Goal: Task Accomplishment & Management: Complete application form

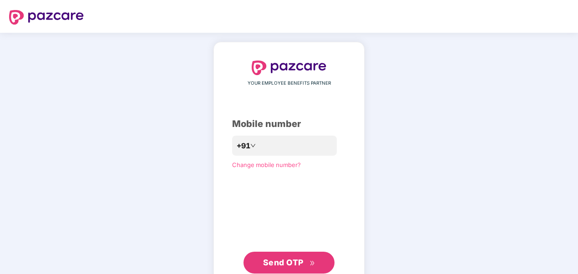
click at [393, 140] on div "YOUR EMPLOYEE BENEFITS PARTNER Mobile number +91 Change mobile number? Send OTP" at bounding box center [289, 167] width 578 height 269
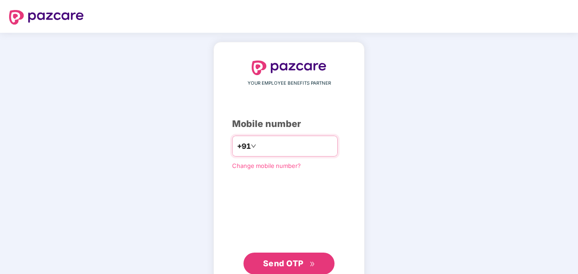
click at [288, 147] on input "number" at bounding box center [295, 146] width 75 height 15
click at [311, 261] on icon "double-right" at bounding box center [313, 264] width 6 height 6
click at [258, 146] on input "**********" at bounding box center [295, 146] width 75 height 15
type input "**********"
click at [282, 193] on div "**********" at bounding box center [289, 168] width 114 height 214
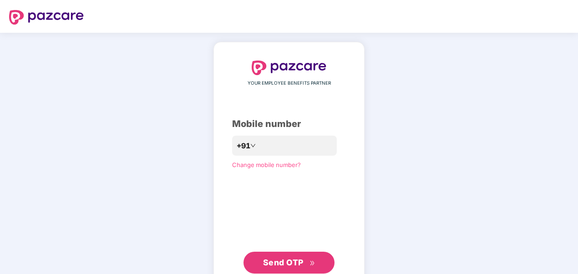
click at [296, 261] on span "Send OTP" at bounding box center [283, 263] width 41 height 10
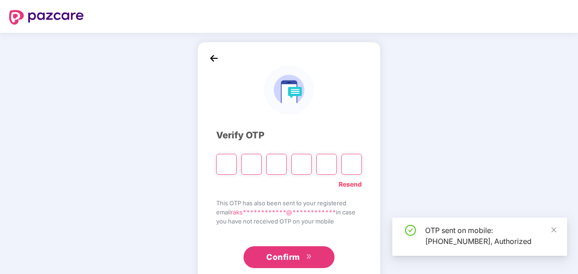
type input "*"
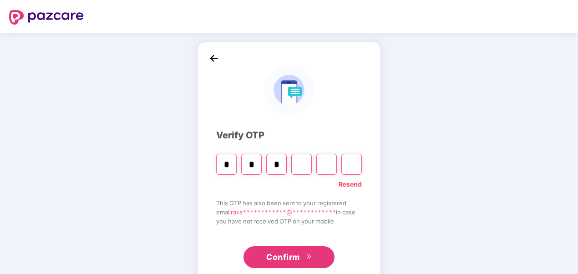
type input "*"
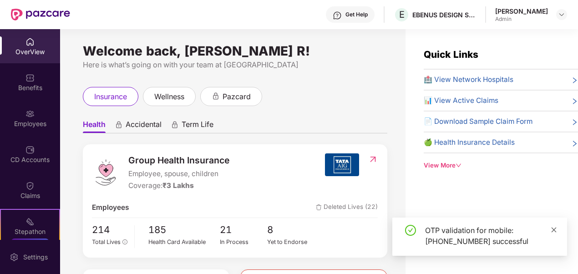
click at [555, 230] on icon "close" at bounding box center [554, 230] width 6 height 6
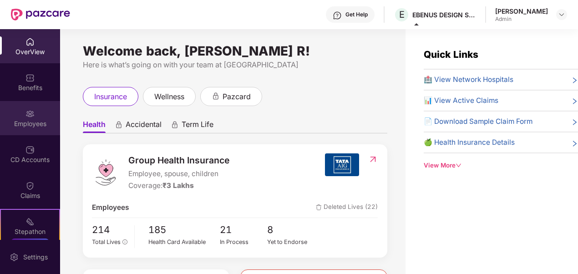
click at [26, 126] on div "Employees" at bounding box center [30, 123] width 60 height 9
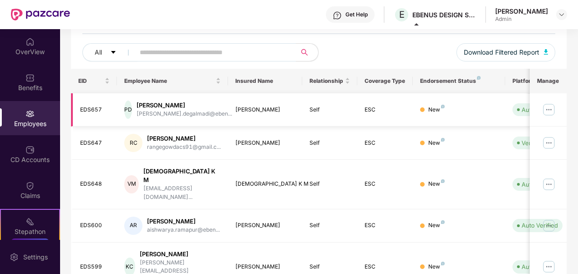
scroll to position [283, 0]
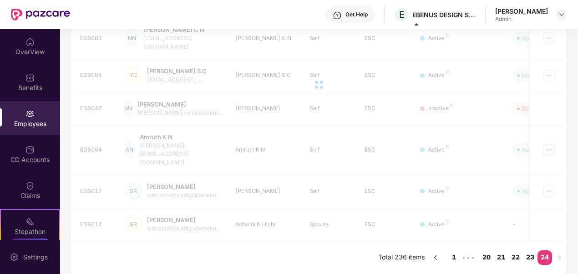
scroll to position [151, 0]
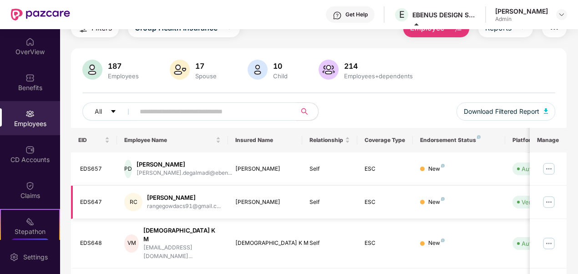
scroll to position [0, 0]
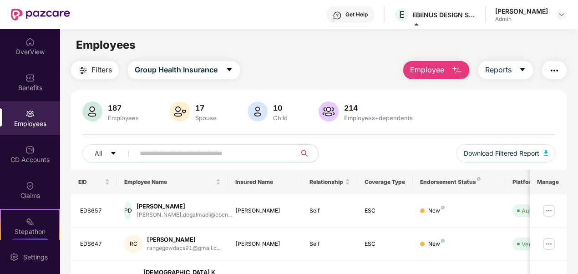
click at [266, 155] on input "text" at bounding box center [212, 154] width 144 height 14
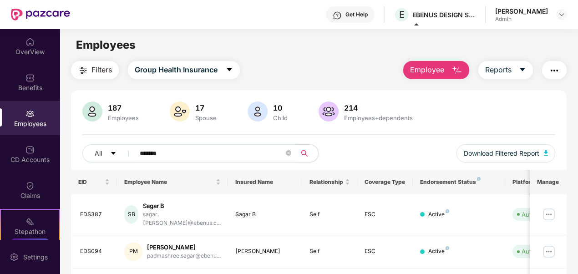
type input "*******"
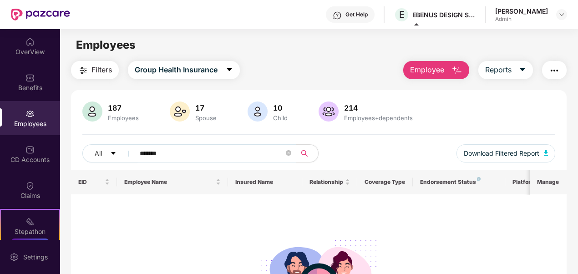
click at [302, 54] on main "Employees Filters Group Health Insurance Employee Reports 187 Employees 17 Spou…" at bounding box center [319, 166] width 518 height 274
click at [454, 71] on img "button" at bounding box center [457, 70] width 11 height 11
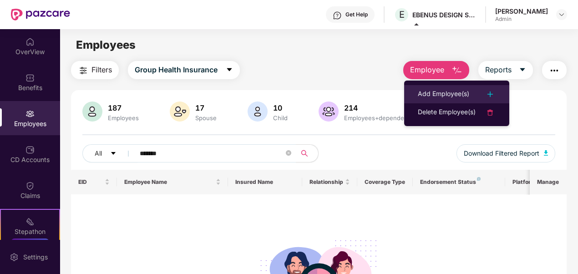
click at [456, 93] on div "Add Employee(s)" at bounding box center [443, 94] width 51 height 11
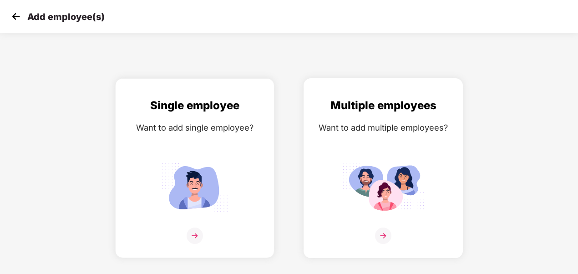
click at [388, 185] on img at bounding box center [383, 187] width 82 height 57
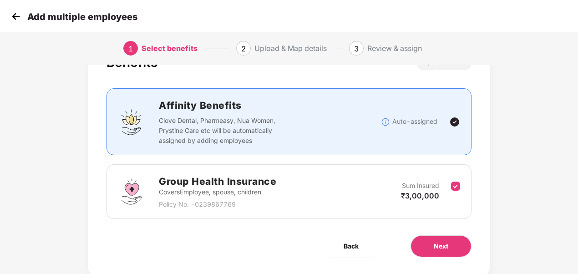
scroll to position [62, 0]
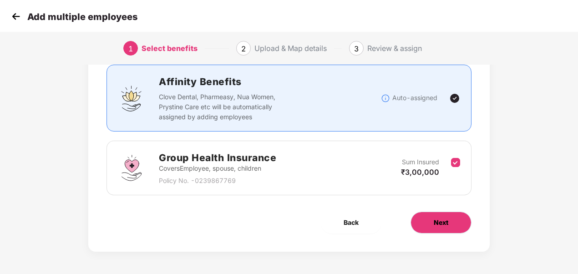
click at [439, 222] on span "Next" at bounding box center [441, 223] width 15 height 10
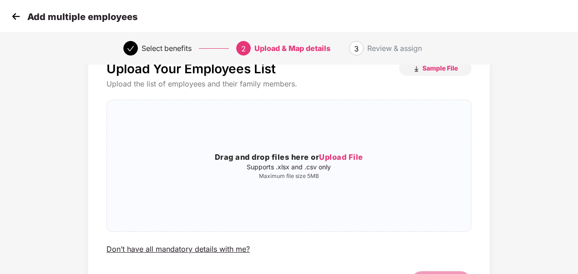
scroll to position [0, 0]
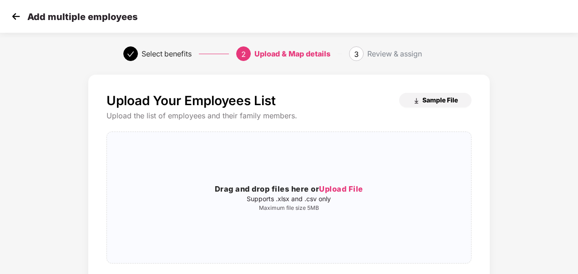
click at [438, 100] on span "Sample File" at bounding box center [441, 100] width 36 height 9
click at [522, 137] on div "Upload Your Employees List Sample File Upload the list of employees and their f…" at bounding box center [289, 218] width 482 height 296
click at [337, 187] on span "Upload File" at bounding box center [341, 188] width 44 height 9
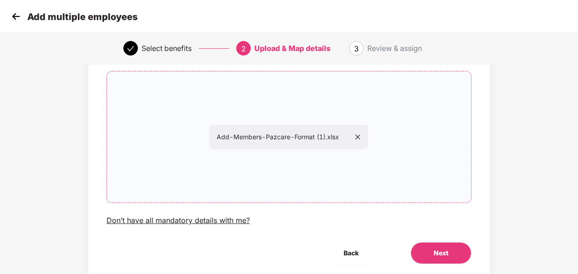
scroll to position [91, 0]
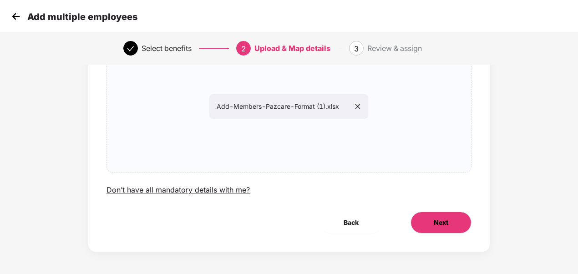
click at [435, 226] on span "Next" at bounding box center [441, 223] width 15 height 10
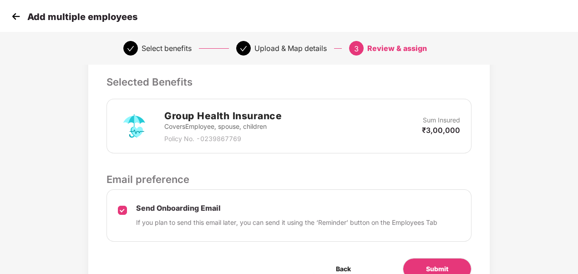
scroll to position [242, 0]
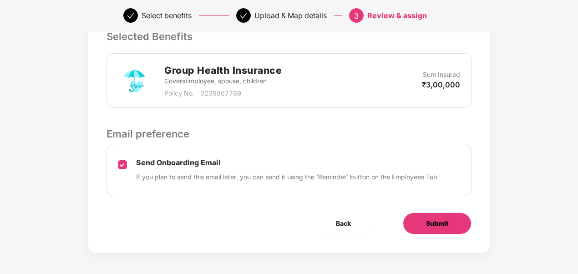
click at [448, 222] on span "Submit" at bounding box center [437, 224] width 22 height 10
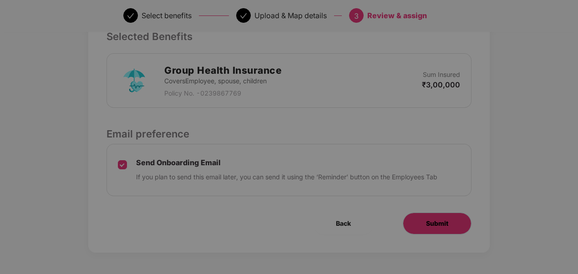
scroll to position [0, 0]
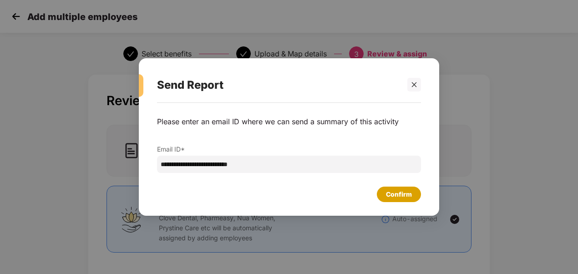
click at [393, 197] on div "Confirm" at bounding box center [399, 194] width 26 height 10
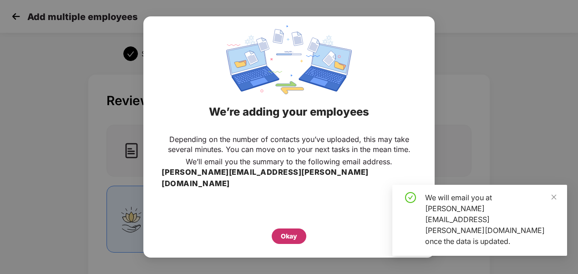
click at [286, 231] on div "Okay" at bounding box center [289, 236] width 16 height 10
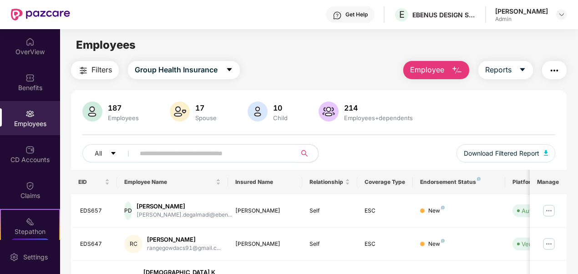
click at [376, 156] on div "All Download Filtered Report" at bounding box center [319, 157] width 474 height 26
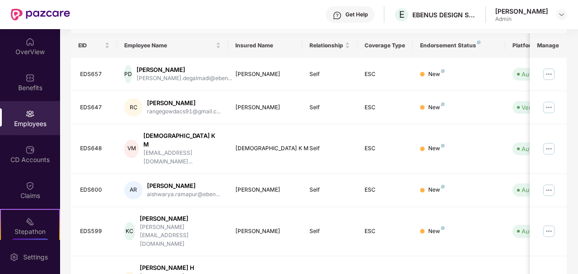
scroll to position [46, 0]
